Goal: Information Seeking & Learning: Learn about a topic

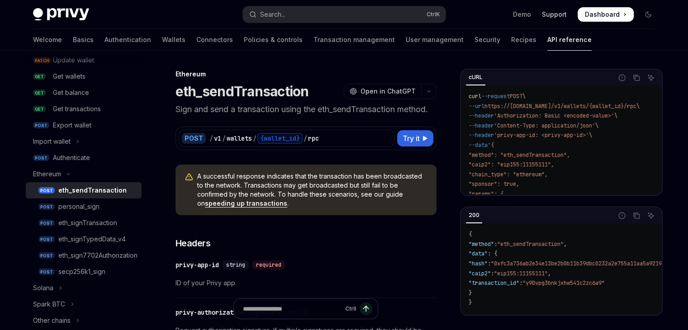
click at [556, 15] on link "Support" at bounding box center [554, 14] width 25 height 9
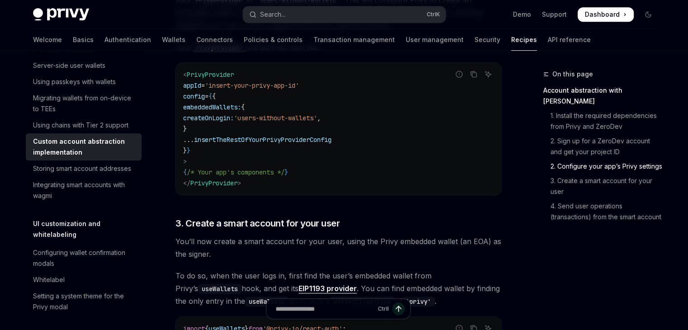
scroll to position [577, 0]
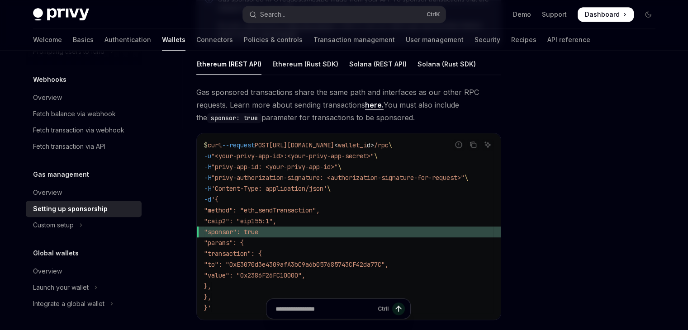
scroll to position [573, 0]
click at [370, 106] on link "here." at bounding box center [374, 105] width 19 height 9
type textarea "*"
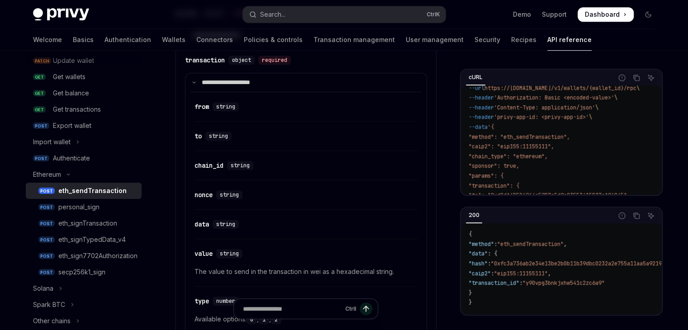
scroll to position [71, 0]
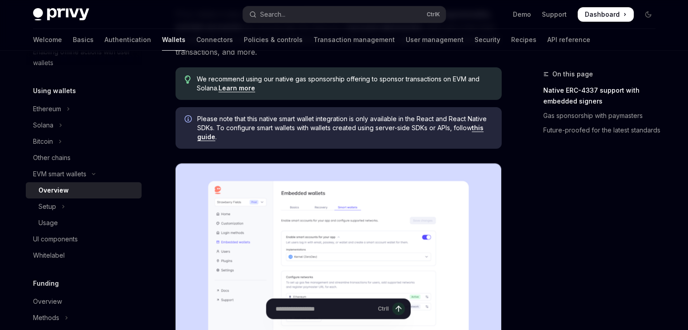
scroll to position [107, 0]
click at [480, 127] on link "this guide" at bounding box center [340, 131] width 286 height 17
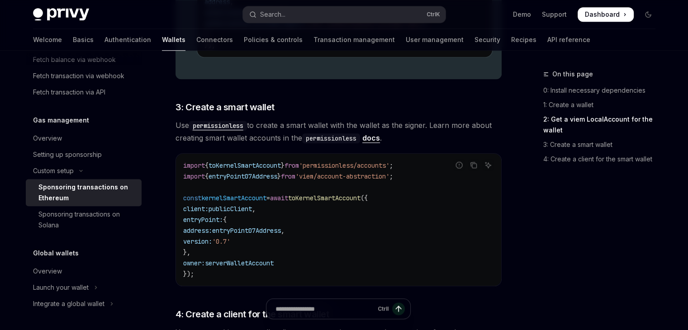
scroll to position [920, 0]
click at [372, 140] on link "docs" at bounding box center [371, 138] width 18 height 9
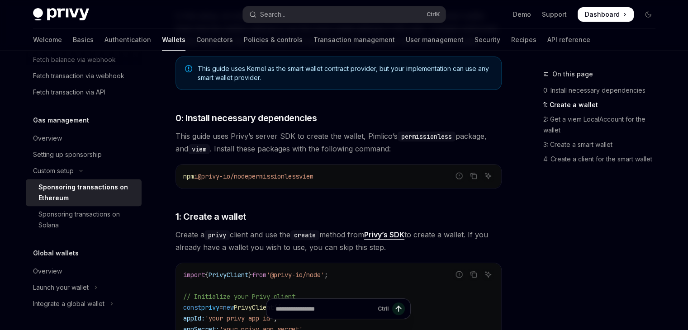
scroll to position [0, 0]
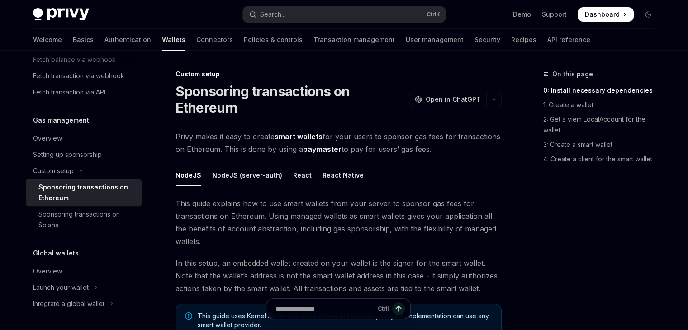
click at [529, 221] on div "On this page 0: Install necessary dependencies 1: Create a wallet 2: Get a viem…" at bounding box center [593, 199] width 137 height 261
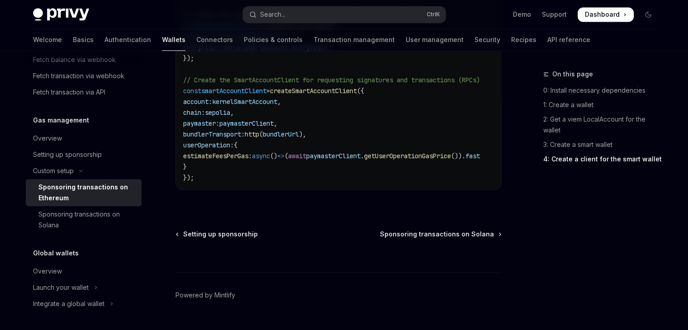
scroll to position [1430, 0]
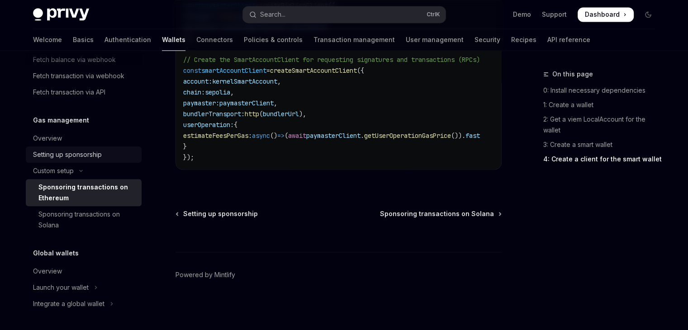
click at [71, 157] on div "Setting up sponsorship" at bounding box center [67, 154] width 69 height 11
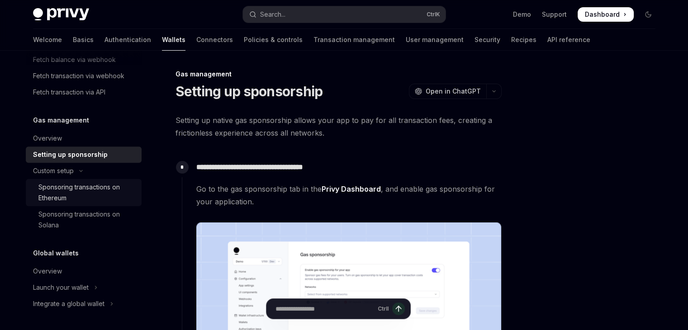
click at [70, 188] on div "Sponsoring transactions on Ethereum" at bounding box center [87, 193] width 98 height 22
type textarea "*"
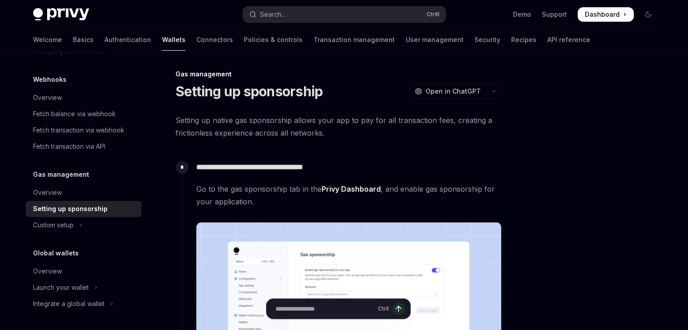
click at [414, 137] on span "Setting up native gas sponsorship allows your app to pay for all transaction fe…" at bounding box center [338, 126] width 326 height 25
click at [416, 121] on span "Setting up native gas sponsorship allows your app to pay for all transaction fe…" at bounding box center [338, 126] width 326 height 25
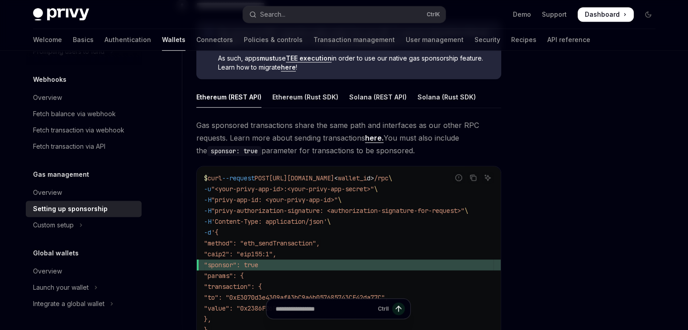
scroll to position [542, 0]
click at [383, 113] on div "Ethereum (REST API) Ethereum (Rust SDK) Solana (REST API) Solana (Rust SDK) Gas…" at bounding box center [348, 225] width 305 height 281
click at [402, 141] on span "Gas sponsored transactions share the same path and interfaces as our other RPC …" at bounding box center [348, 137] width 305 height 38
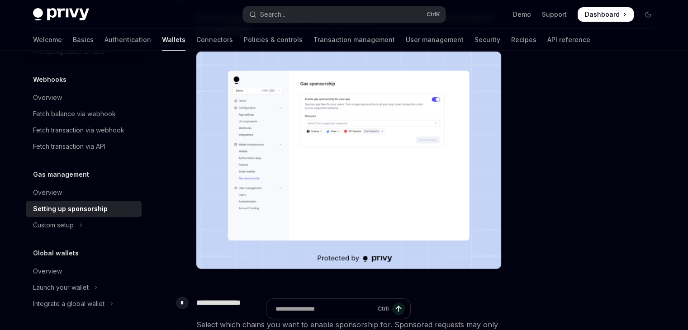
scroll to position [55, 0]
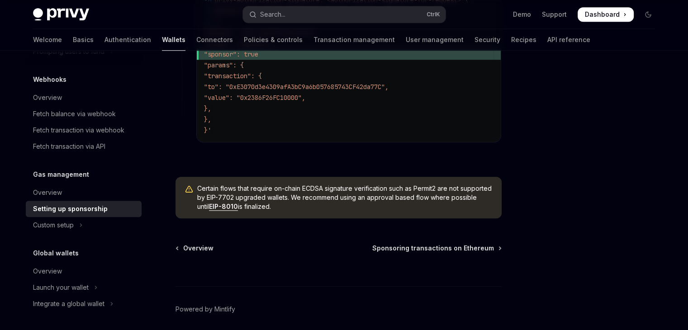
scroll to position [752, 0]
click at [429, 256] on div "Ctrl I" at bounding box center [338, 268] width 326 height 33
click at [429, 252] on span "Sponsoring transactions on Ethereum" at bounding box center [433, 247] width 122 height 9
type textarea "*"
